Goal: Task Accomplishment & Management: Manage account settings

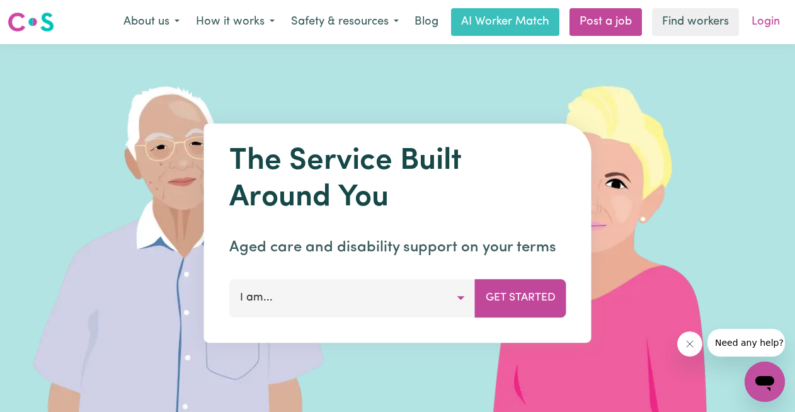
click at [758, 24] on link "Login" at bounding box center [765, 22] width 43 height 28
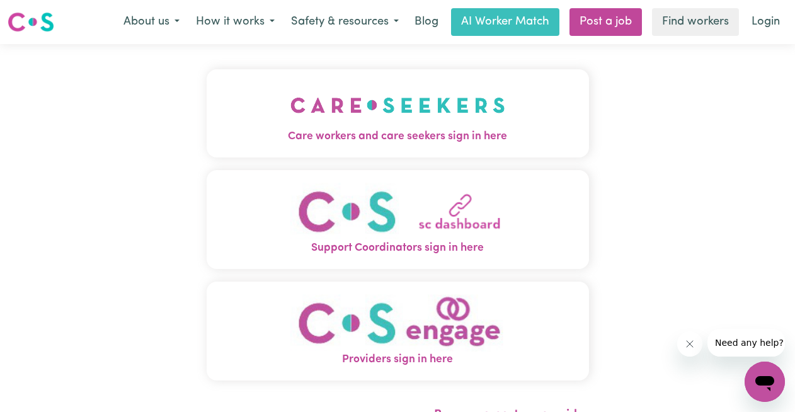
click at [260, 137] on span "Care workers and care seekers sign in here" at bounding box center [398, 136] width 382 height 16
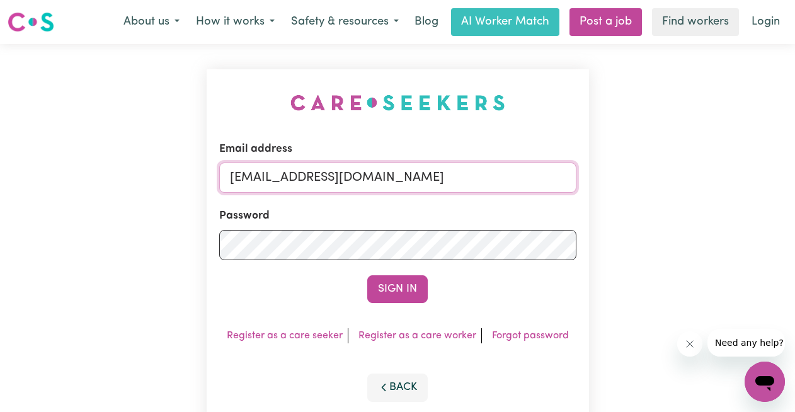
drag, startPoint x: 427, startPoint y: 185, endPoint x: 50, endPoint y: 125, distance: 381.4
click at [50, 125] on div "Email address [EMAIL_ADDRESS][DOMAIN_NAME] Password Sign In Register as a care …" at bounding box center [397, 248] width 795 height 408
paste input "[PERSON_NAME][EMAIL_ADDRESS][PERSON_NAME][PERSON_NAME][DOMAIN_NAME]"
type input "superuser~[PERSON_NAME][EMAIL_ADDRESS][PERSON_NAME][PERSON_NAME][DOMAIN_NAME]"
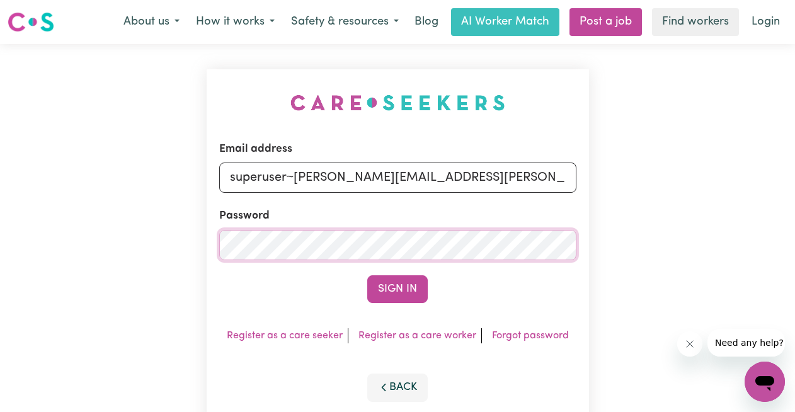
click at [367, 275] on button "Sign In" at bounding box center [397, 289] width 60 height 28
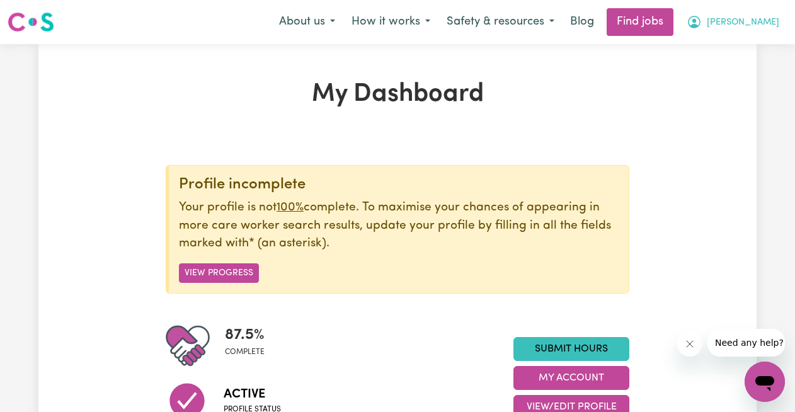
click at [766, 26] on span "[PERSON_NAME]" at bounding box center [742, 23] width 72 height 14
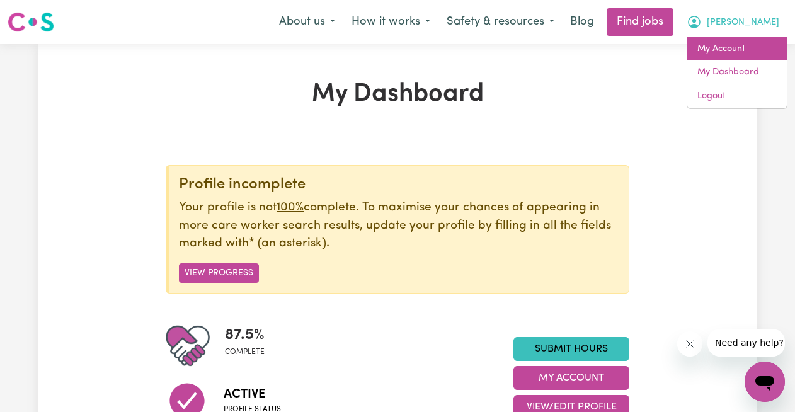
click at [760, 55] on link "My Account" at bounding box center [736, 49] width 99 height 24
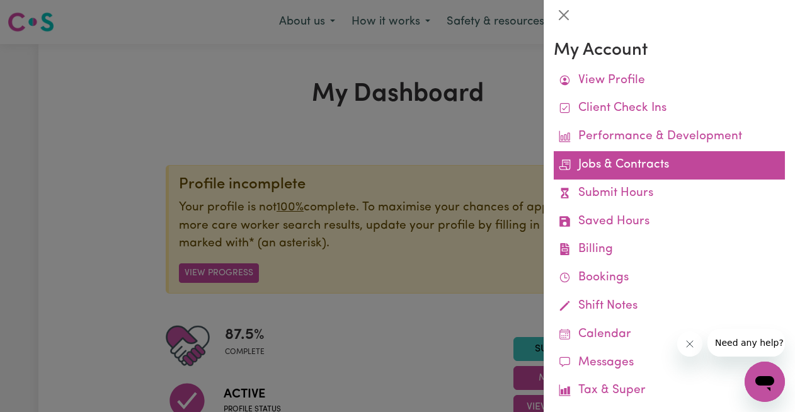
click at [646, 167] on link "Jobs & Contracts" at bounding box center [668, 165] width 231 height 28
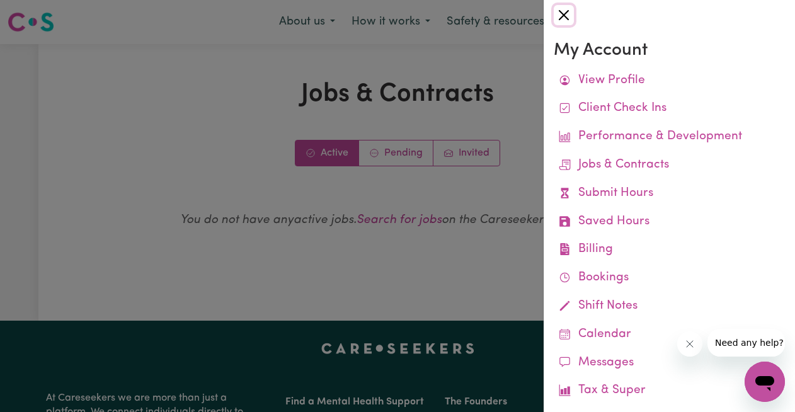
click at [557, 17] on button "Close" at bounding box center [563, 15] width 20 height 20
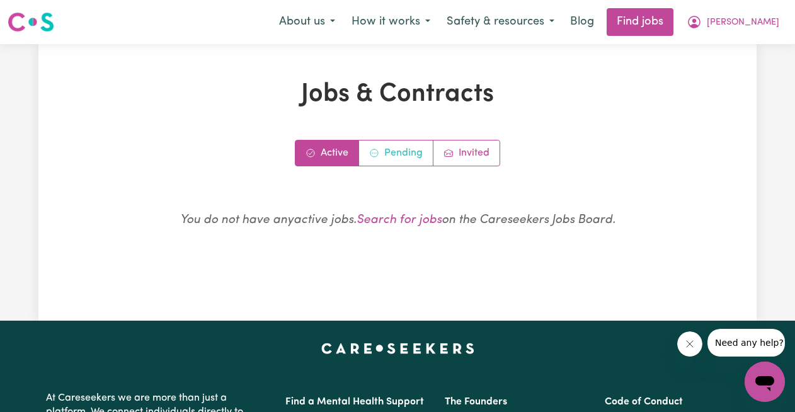
click at [402, 161] on link "Pending" at bounding box center [396, 152] width 74 height 25
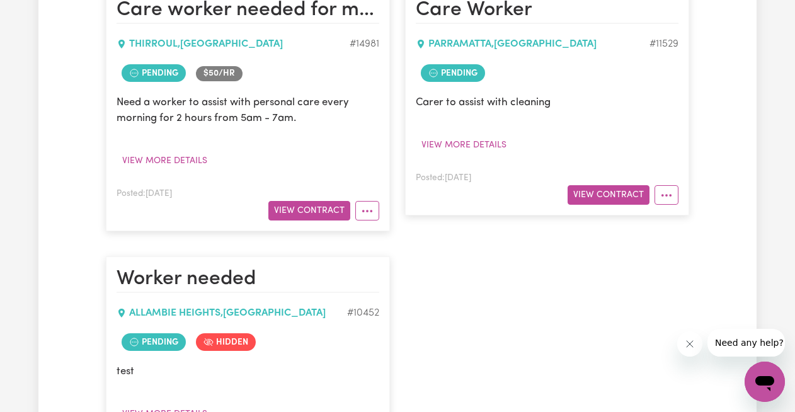
scroll to position [333, 0]
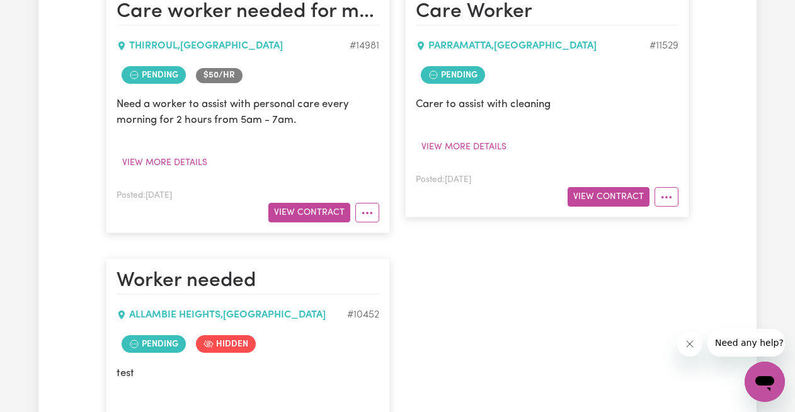
click at [360, 235] on div "Care worker needed for mornings THIRROUL , [GEOGRAPHIC_DATA] # 14981 Pending $ …" at bounding box center [247, 111] width 299 height 269
click at [321, 215] on button "View Contract" at bounding box center [309, 213] width 82 height 20
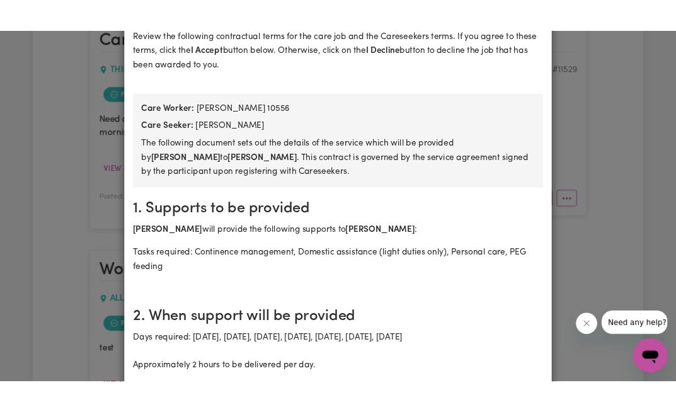
scroll to position [0, 0]
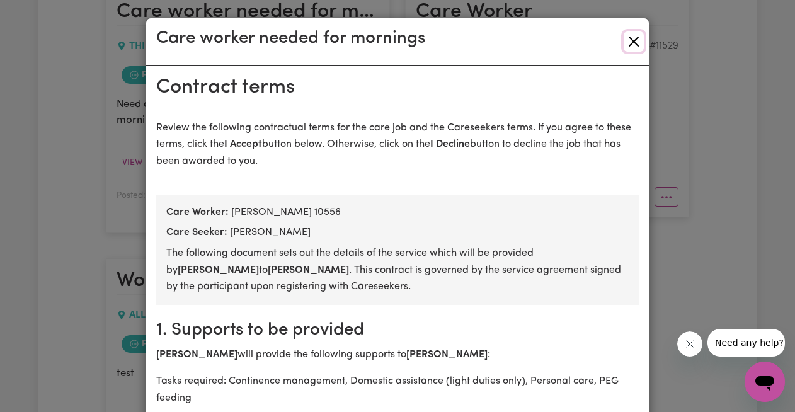
click at [637, 45] on button "Close" at bounding box center [633, 41] width 20 height 20
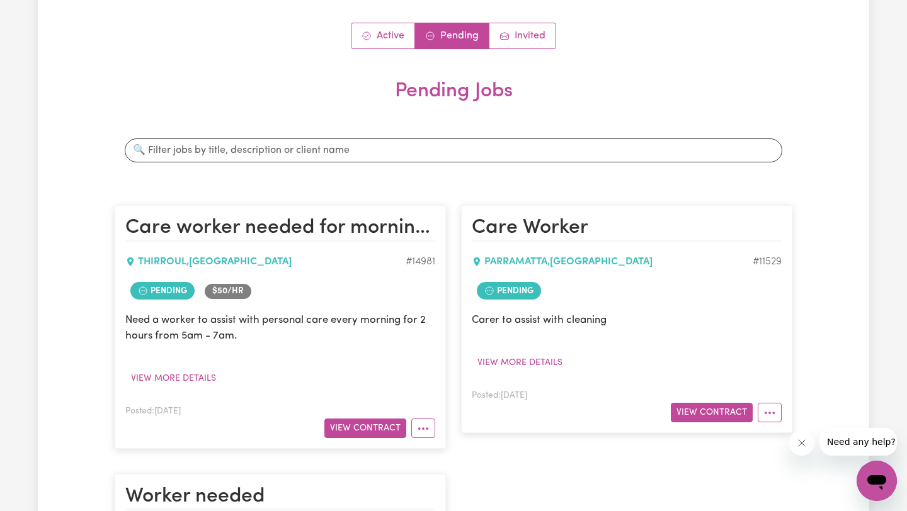
scroll to position [118, 0]
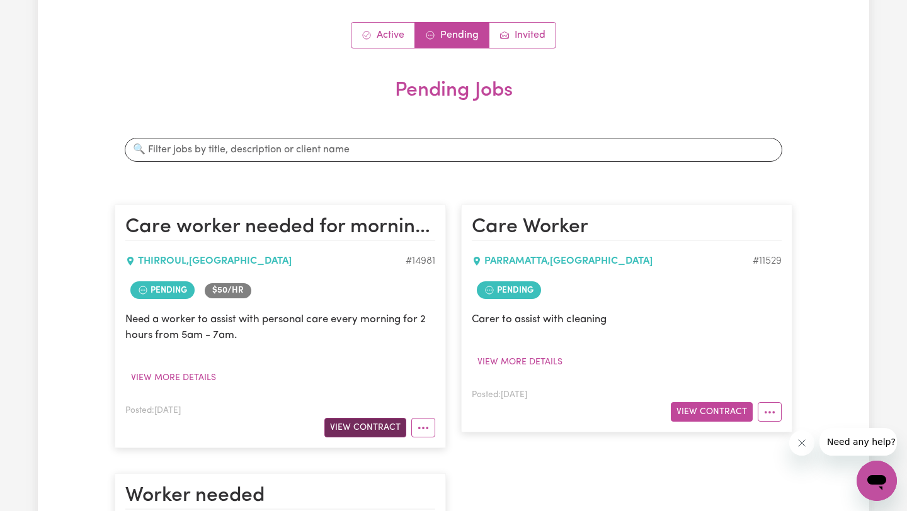
click at [375, 411] on button "View Contract" at bounding box center [365, 428] width 82 height 20
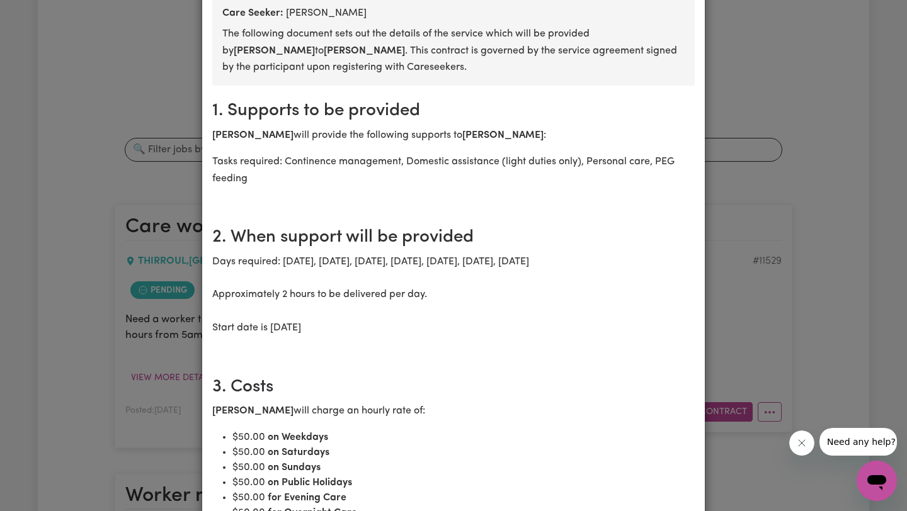
scroll to position [0, 0]
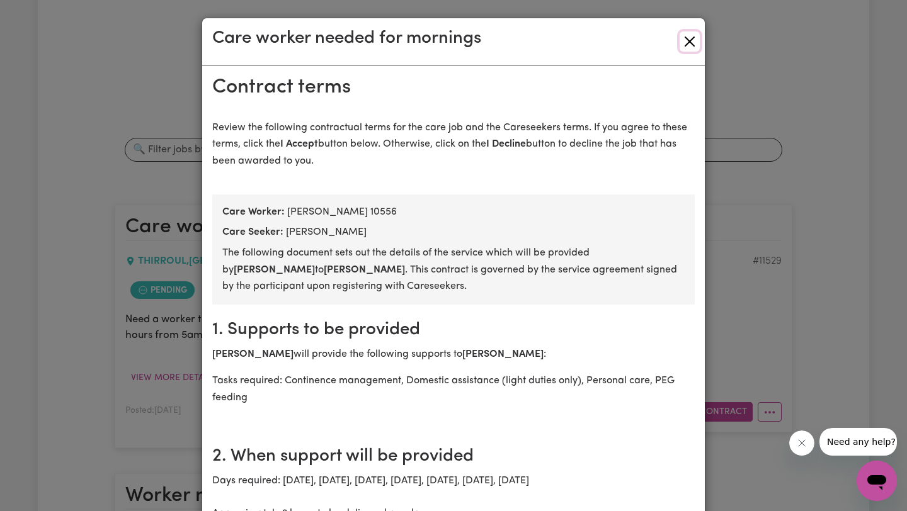
click at [695, 38] on button "Close" at bounding box center [689, 41] width 20 height 20
